Goal: Transaction & Acquisition: Purchase product/service

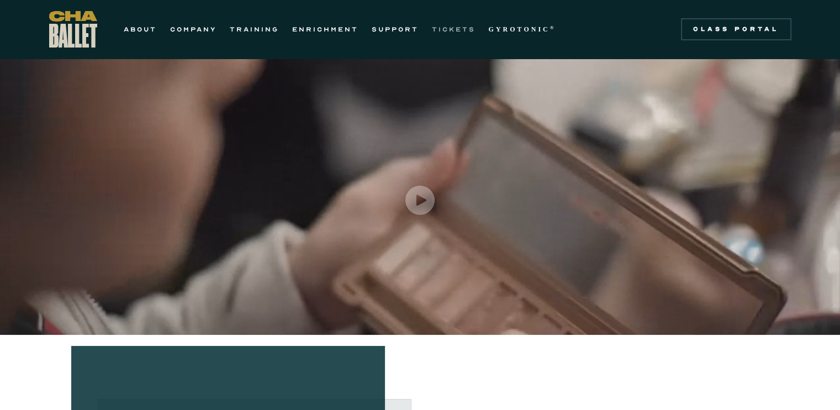
click at [455, 31] on link "TICKETS" at bounding box center [454, 29] width 44 height 13
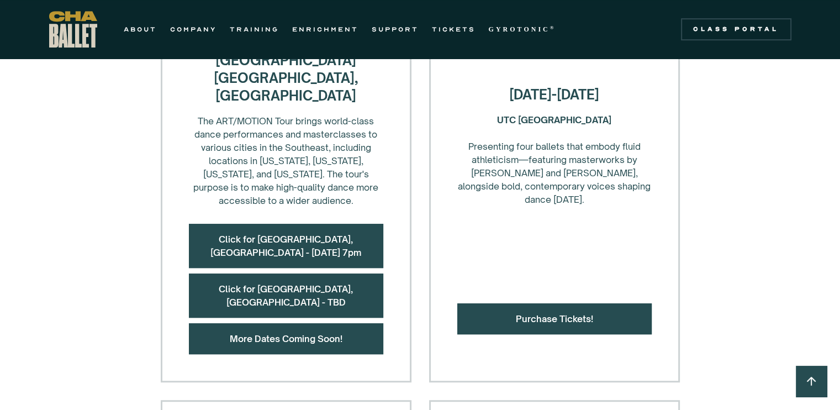
scroll to position [607, 0]
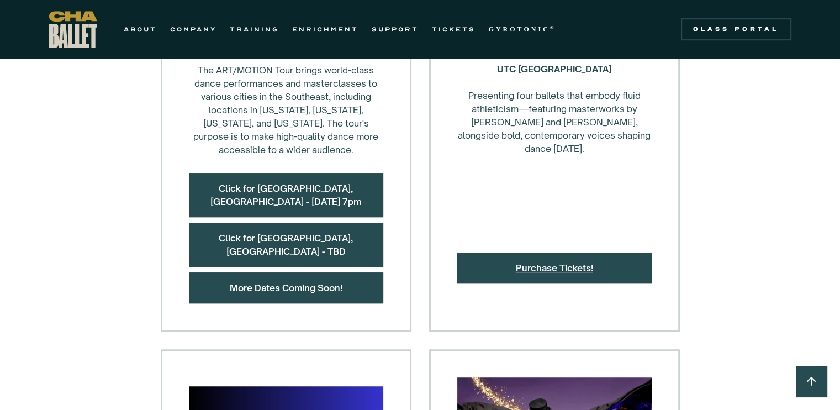
click at [559, 262] on link "Purchase Tickets!" at bounding box center [554, 267] width 77 height 11
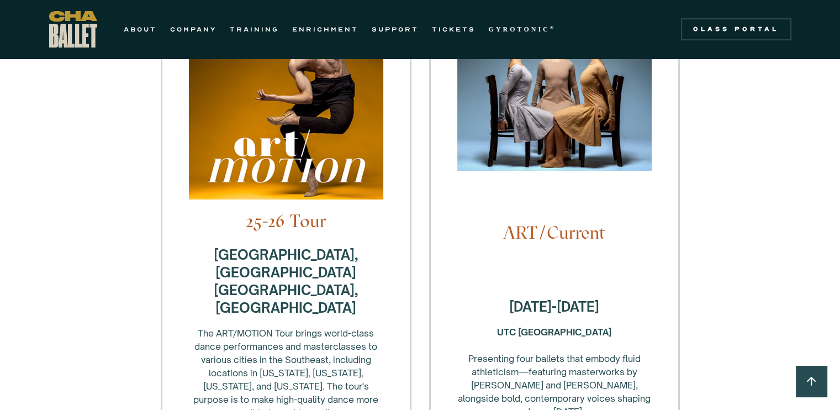
scroll to position [442, 0]
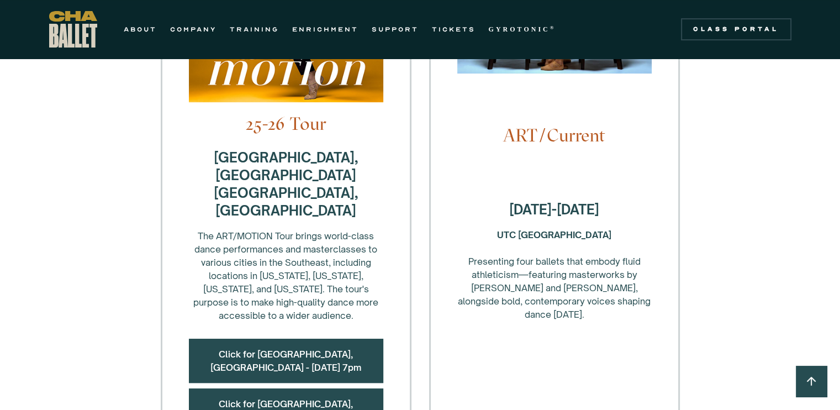
drag, startPoint x: 581, startPoint y: 287, endPoint x: 463, endPoint y: 238, distance: 128.0
click at [463, 238] on div "UTC Fine Arts Center ‍ Presenting four ballets that embody fluid athleticism—fe…" at bounding box center [554, 274] width 194 height 93
copy div "Presenting four ballets that embody fluid athleticism—featuring masterworks by …"
